Goal: Information Seeking & Learning: Learn about a topic

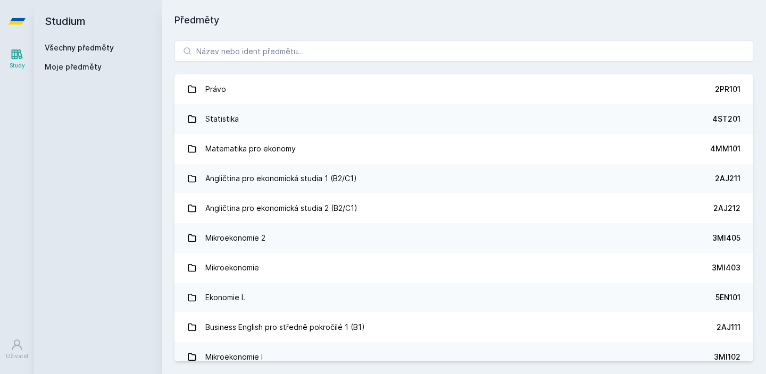
click at [338, 35] on div "Právo 2PR101 Statistika 4ST201 Matematika pro ekonomy 4MM101 Angličtina pro eko…" at bounding box center [464, 201] width 604 height 347
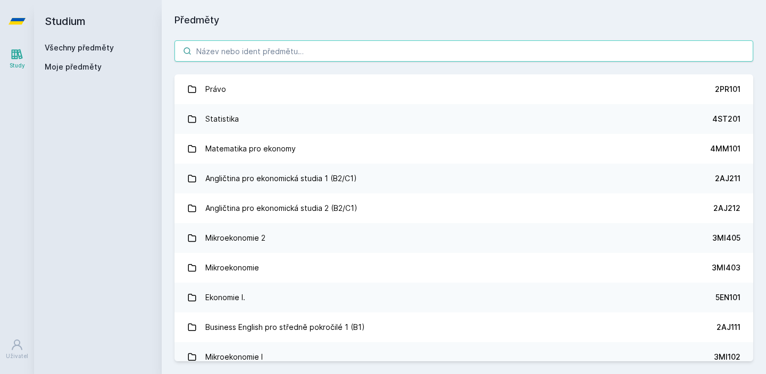
click at [332, 46] on input "search" at bounding box center [463, 50] width 578 height 21
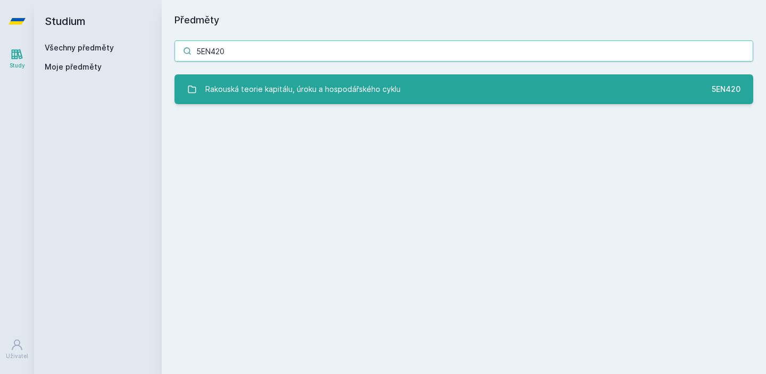
type input "5EN420"
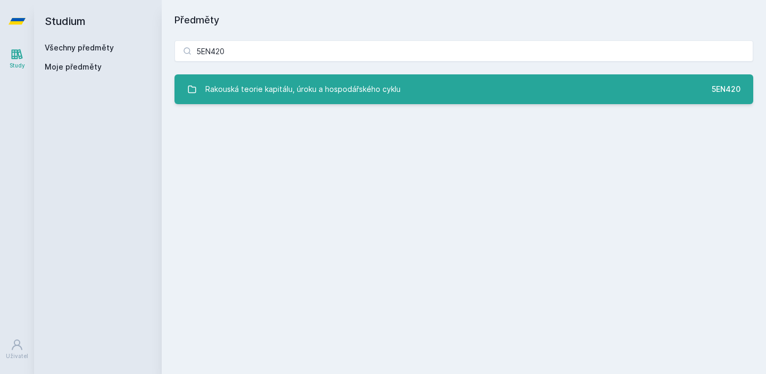
click at [283, 88] on div "Rakouská teorie kapitálu, úroku a hospodářského cyklu" at bounding box center [302, 89] width 195 height 21
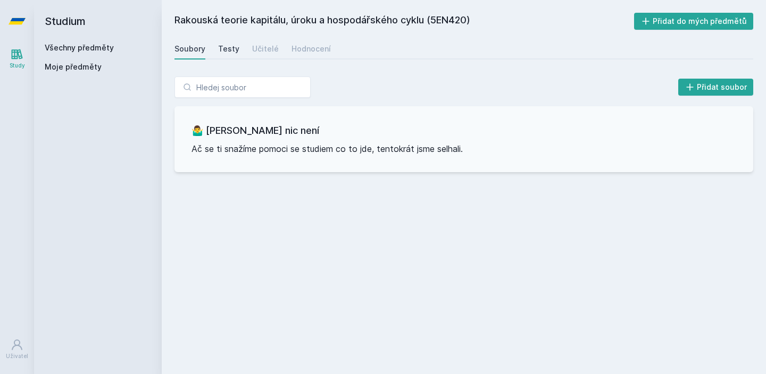
click at [221, 52] on div "Testy" at bounding box center [228, 49] width 21 height 11
click at [307, 45] on div "Hodnocení" at bounding box center [310, 49] width 39 height 11
